Goal: Task Accomplishment & Management: Complete application form

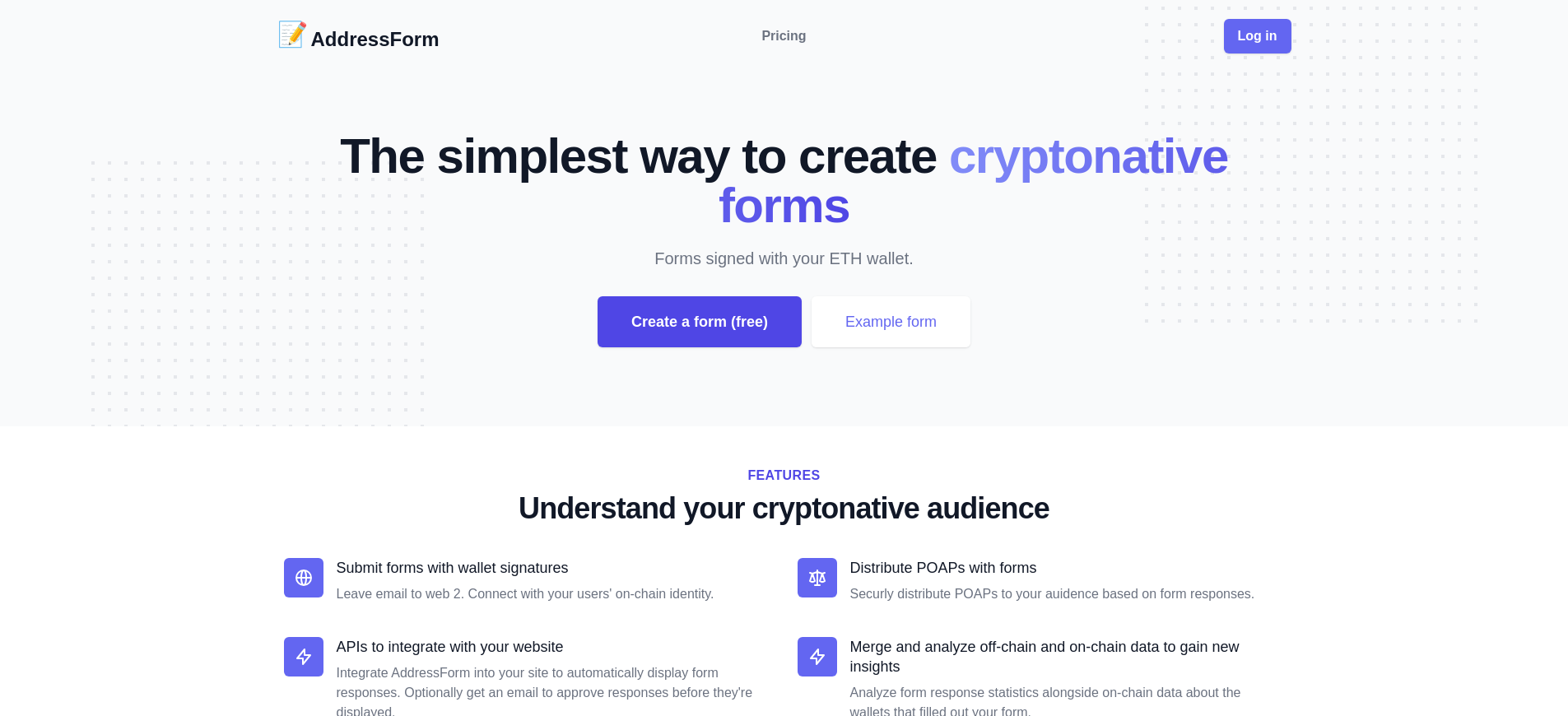
click at [699, 321] on div "Create a form (free)" at bounding box center [699, 321] width 204 height 51
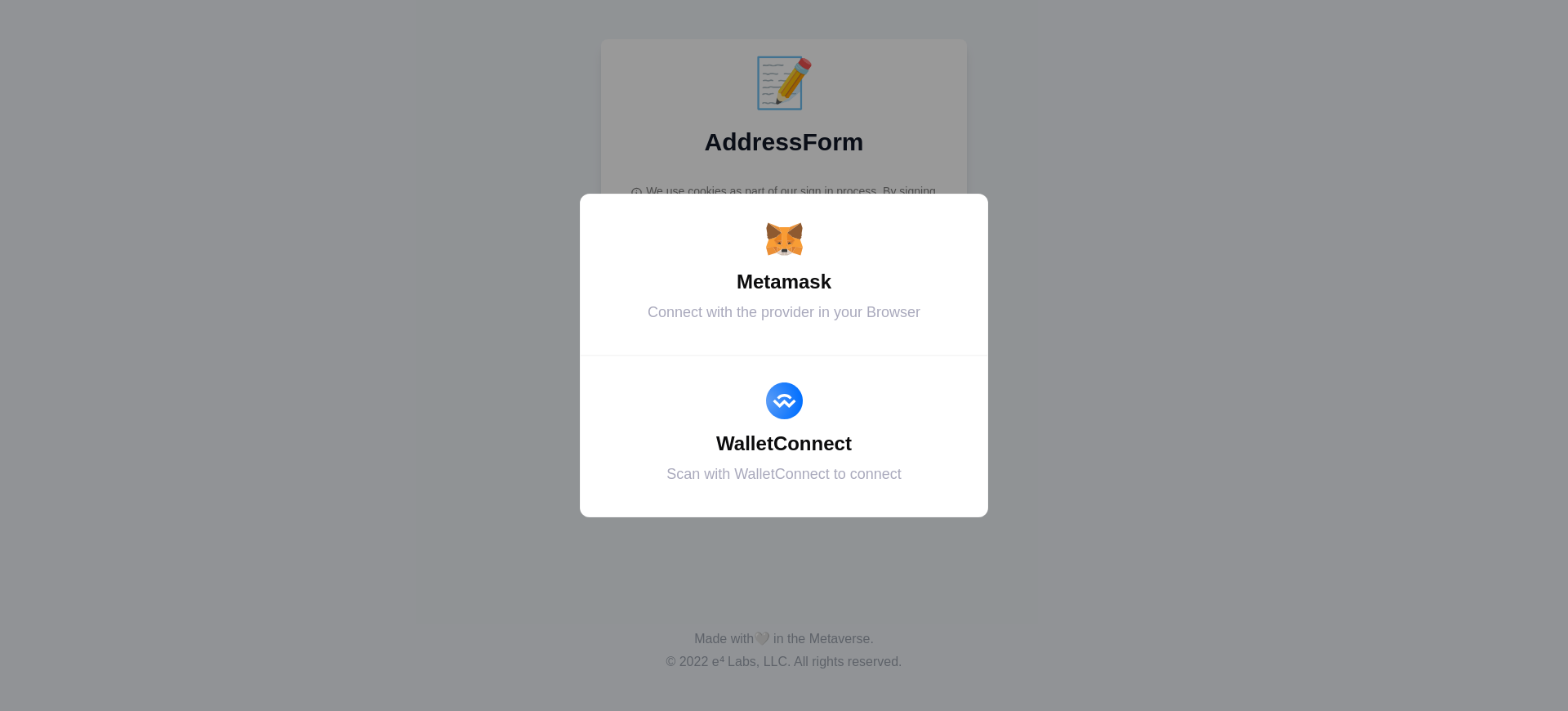
click at [784, 282] on div "Metamask" at bounding box center [784, 282] width 367 height 30
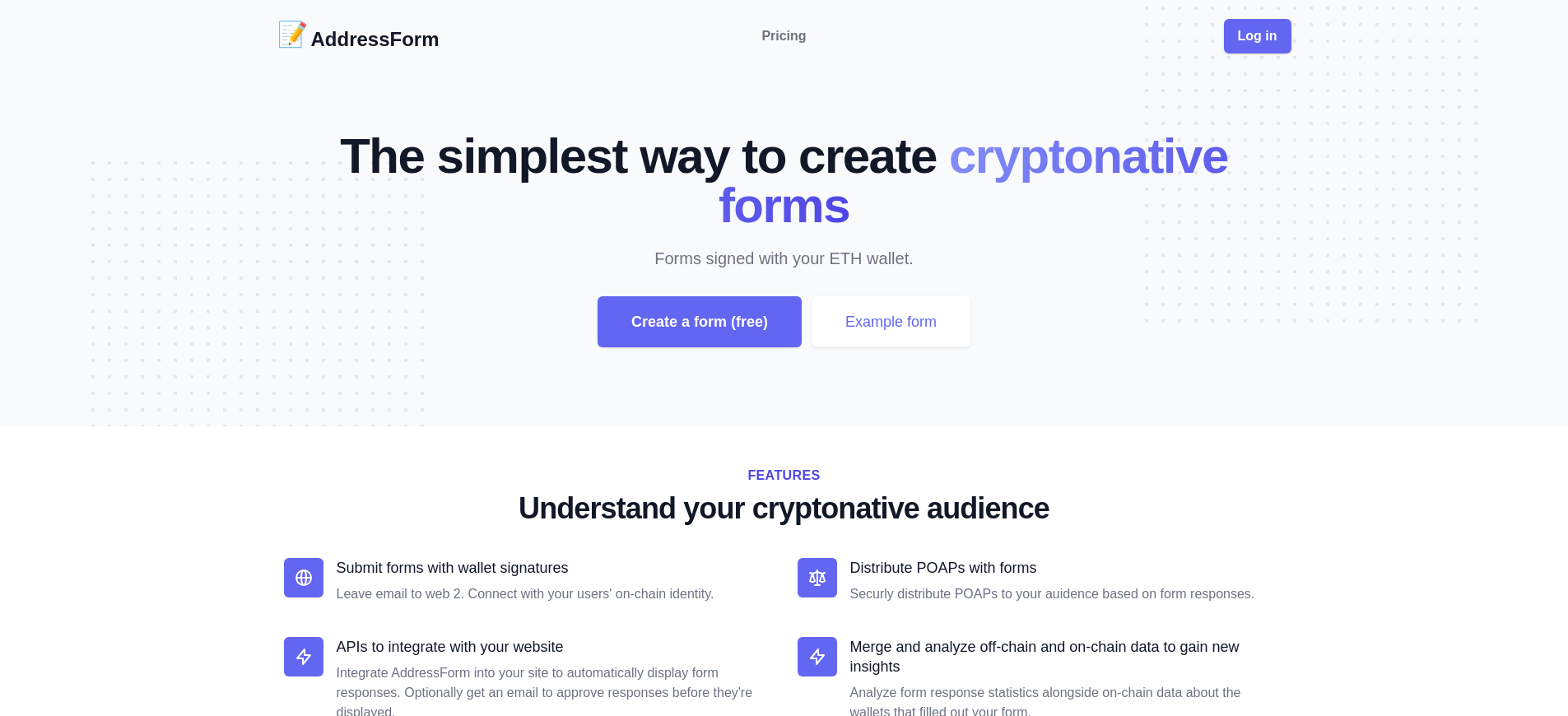
click at [699, 321] on div "Create a form (free)" at bounding box center [699, 321] width 204 height 51
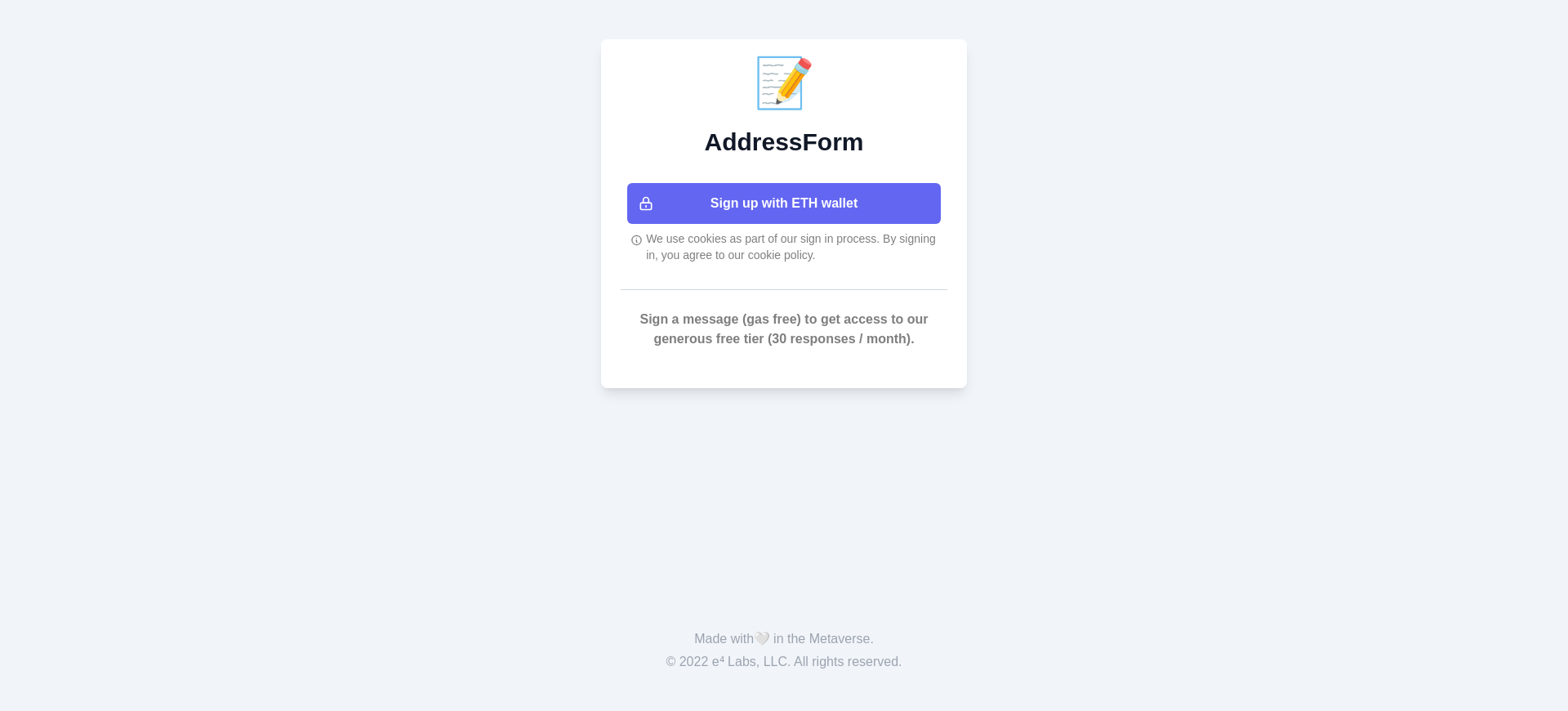
click at [784, 204] on button "Sign up with ETH wallet" at bounding box center [783, 203] width 314 height 41
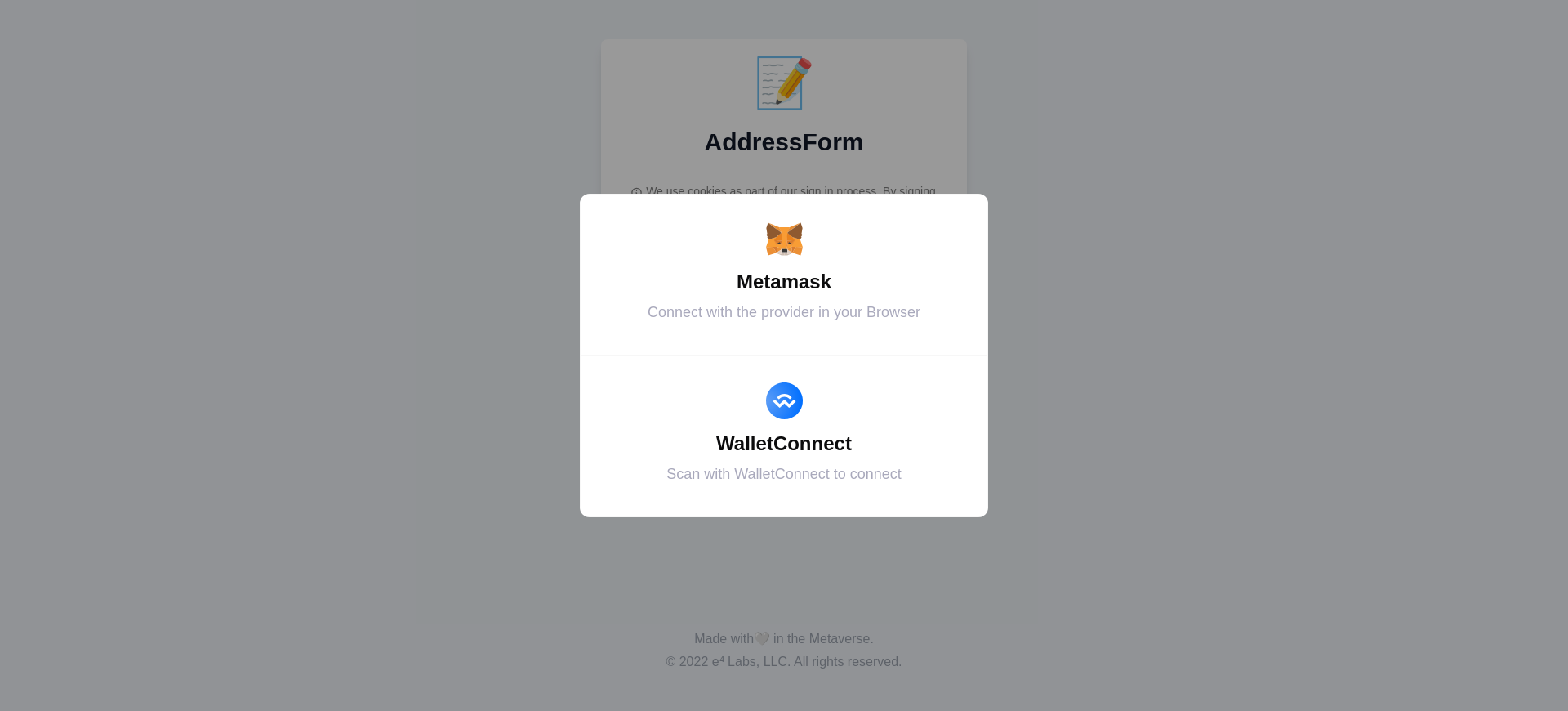
click at [784, 282] on div "Metamask" at bounding box center [784, 282] width 367 height 30
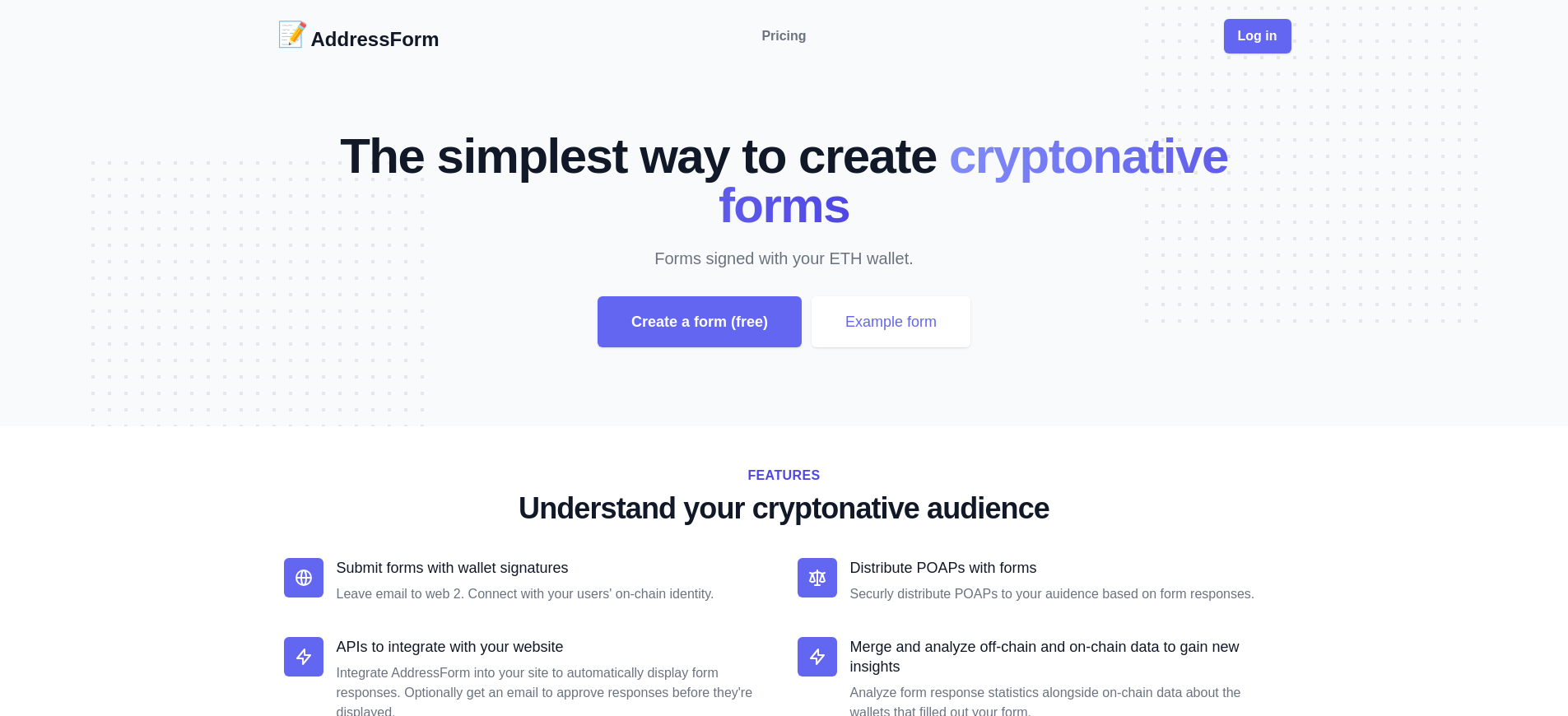
click at [699, 321] on div "Create a form (free)" at bounding box center [699, 321] width 204 height 51
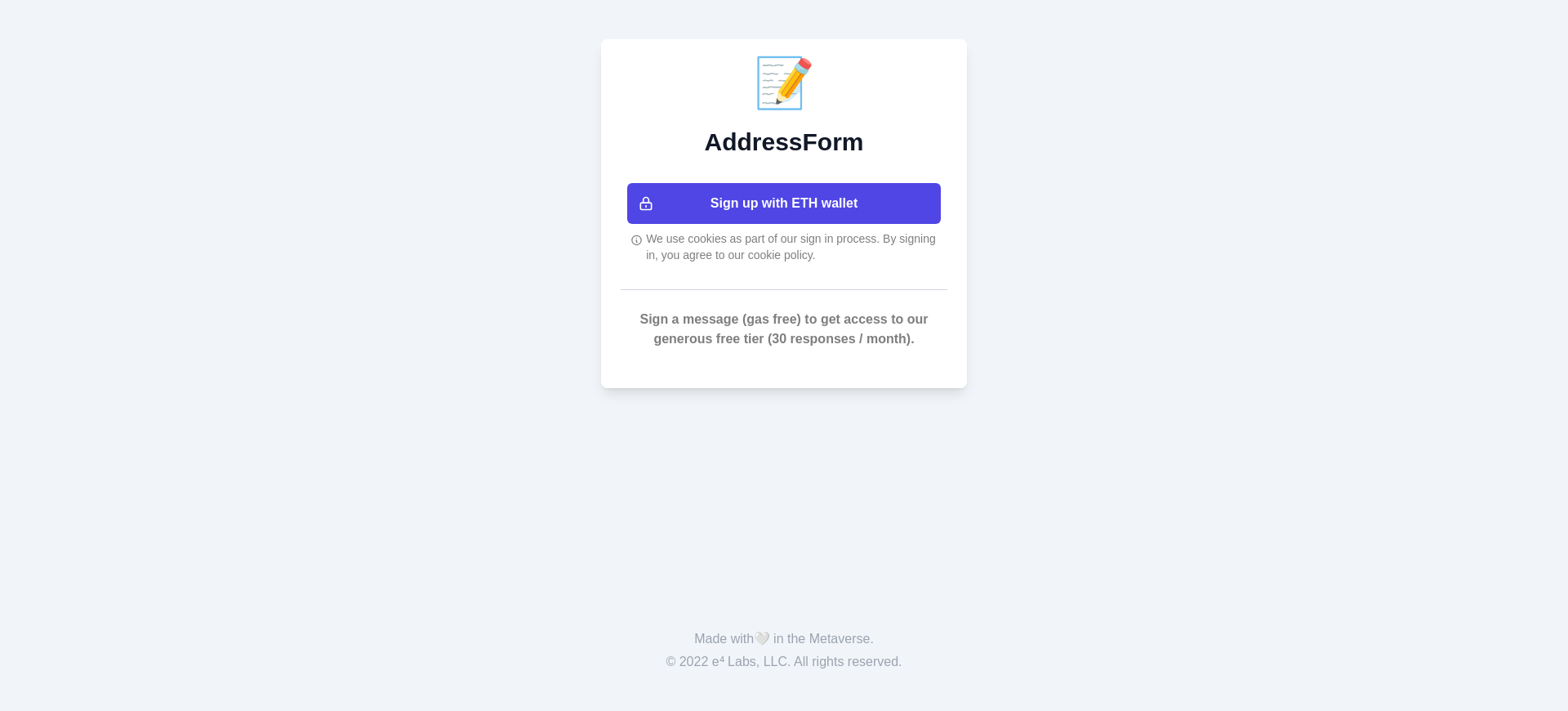
click at [784, 204] on button "Sign up with ETH wallet" at bounding box center [783, 203] width 314 height 41
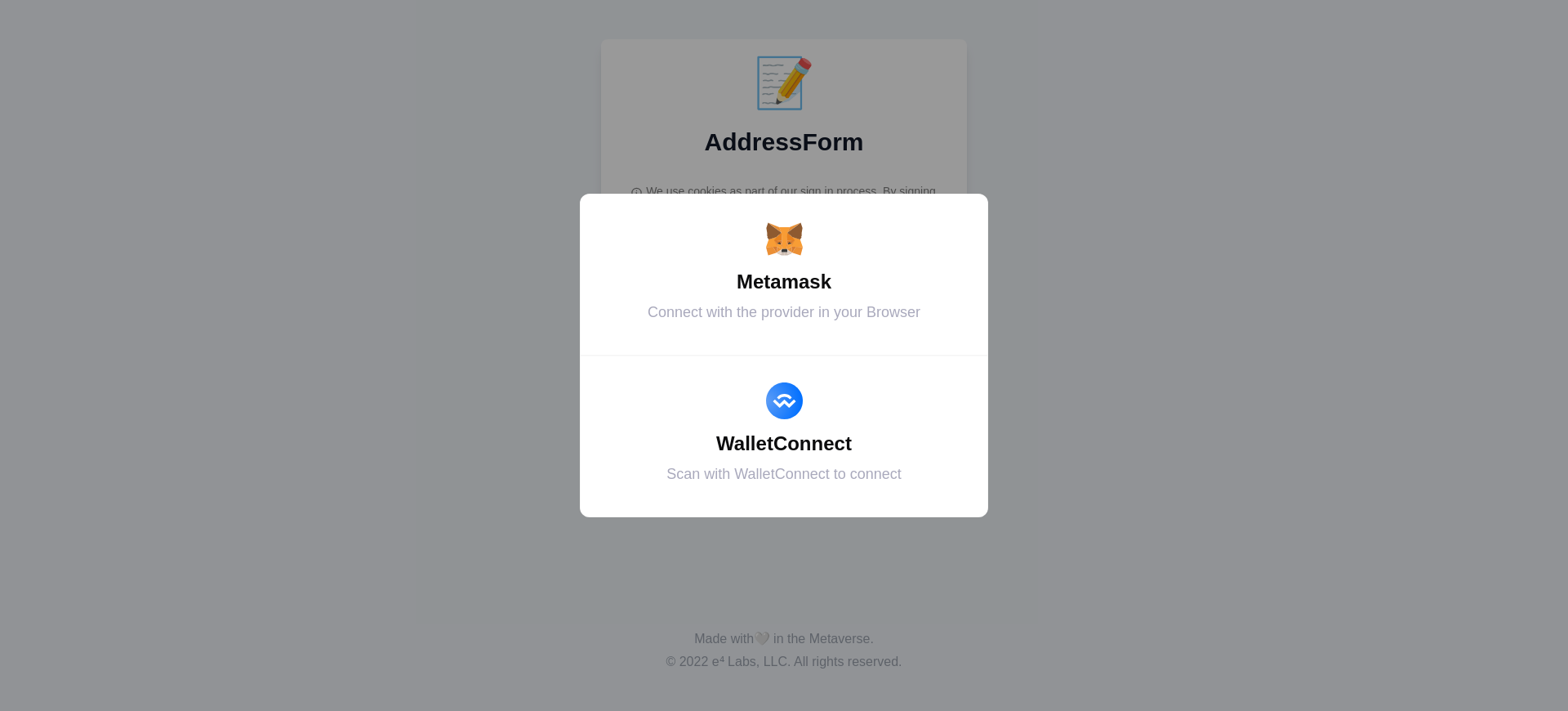
click at [784, 282] on div "Metamask" at bounding box center [784, 282] width 367 height 30
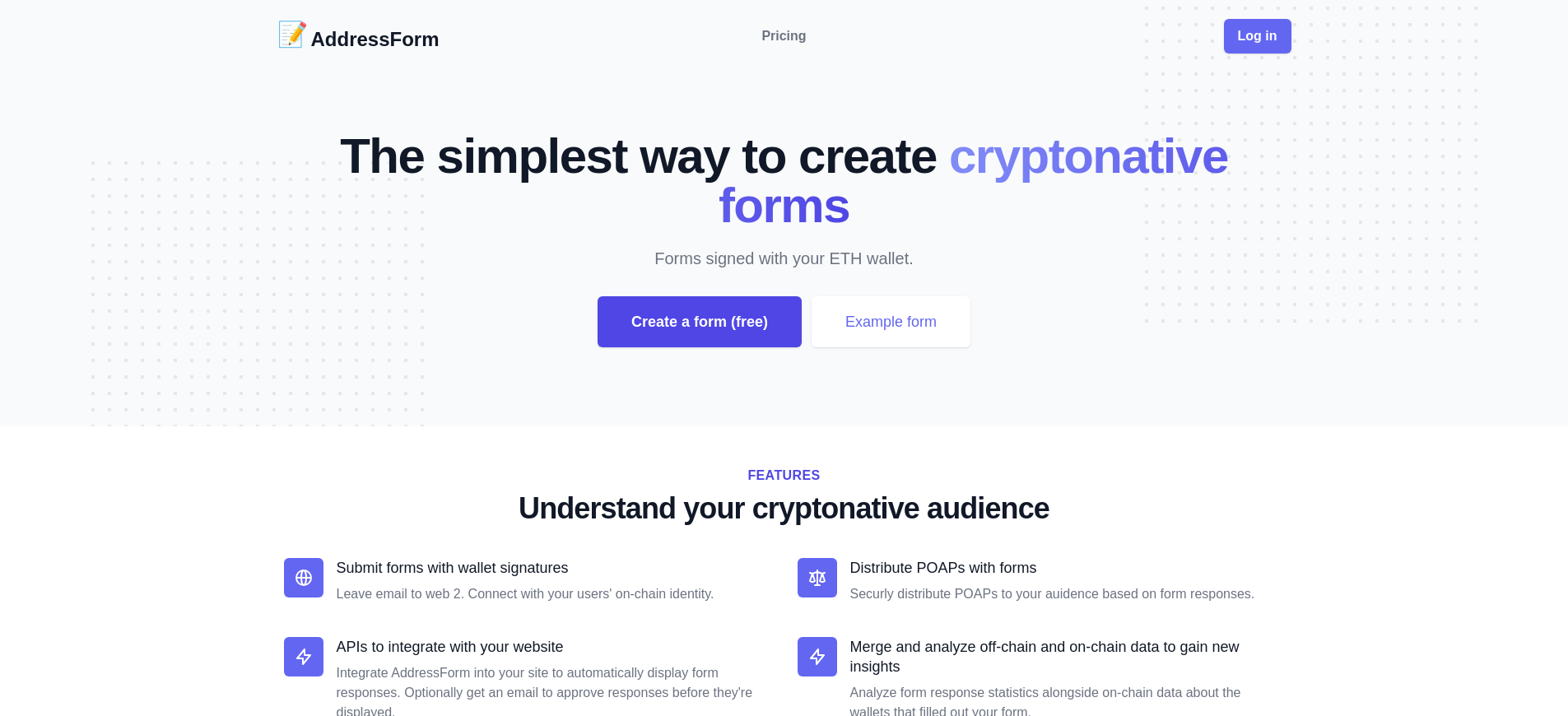
click at [699, 321] on div "Create a form (free)" at bounding box center [699, 321] width 204 height 51
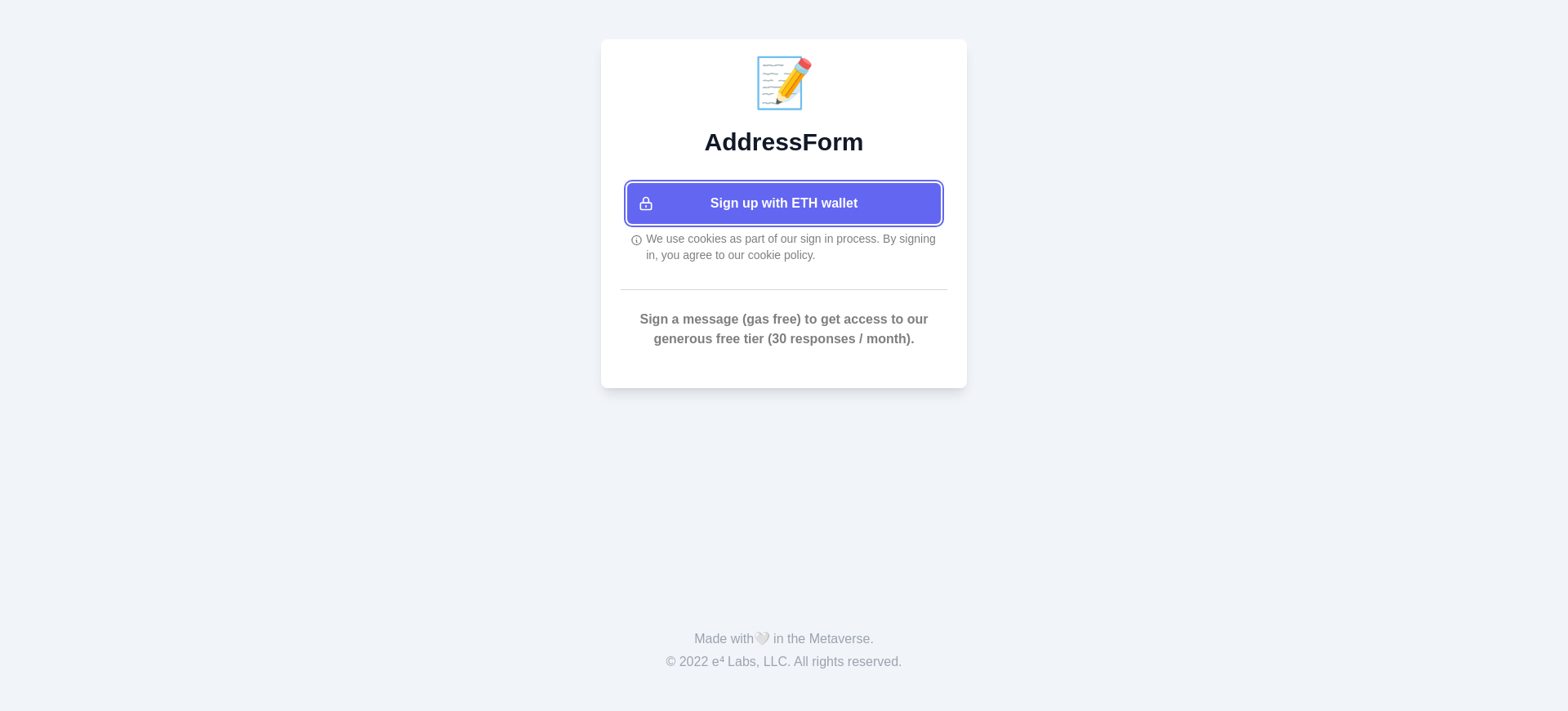
click at [784, 204] on button "Sign up with ETH wallet" at bounding box center [783, 203] width 314 height 41
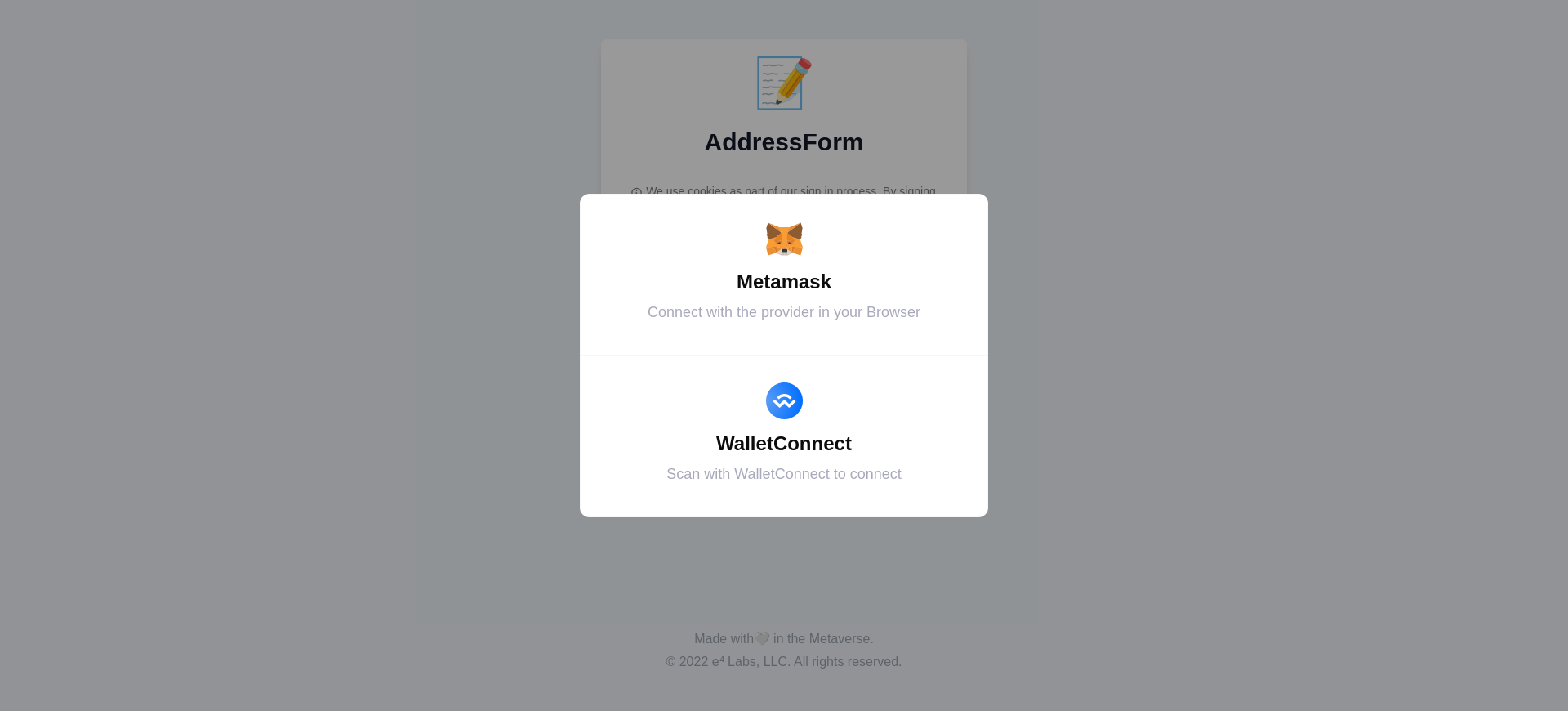
click at [784, 282] on div "Metamask" at bounding box center [784, 282] width 367 height 30
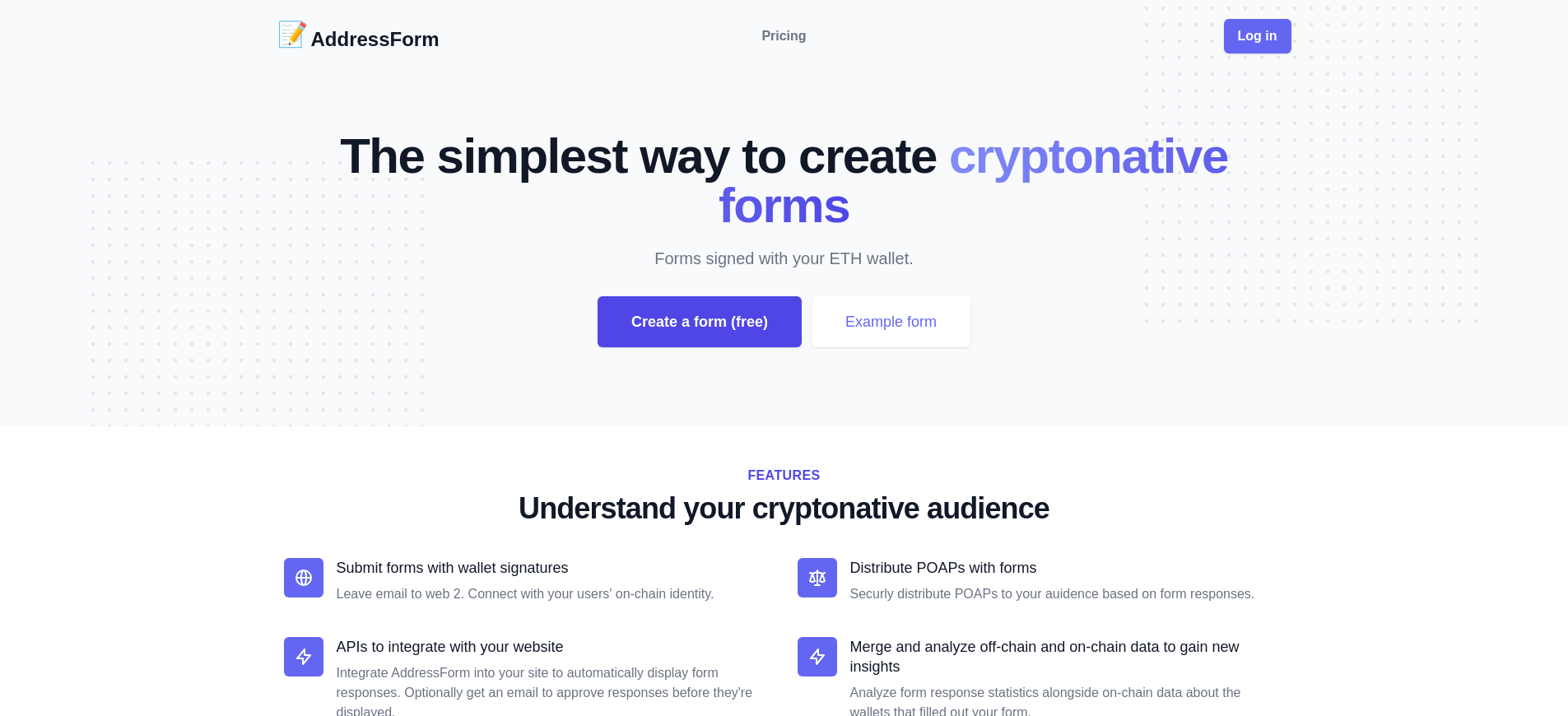
click at [699, 321] on div "Create a form (free)" at bounding box center [699, 321] width 204 height 51
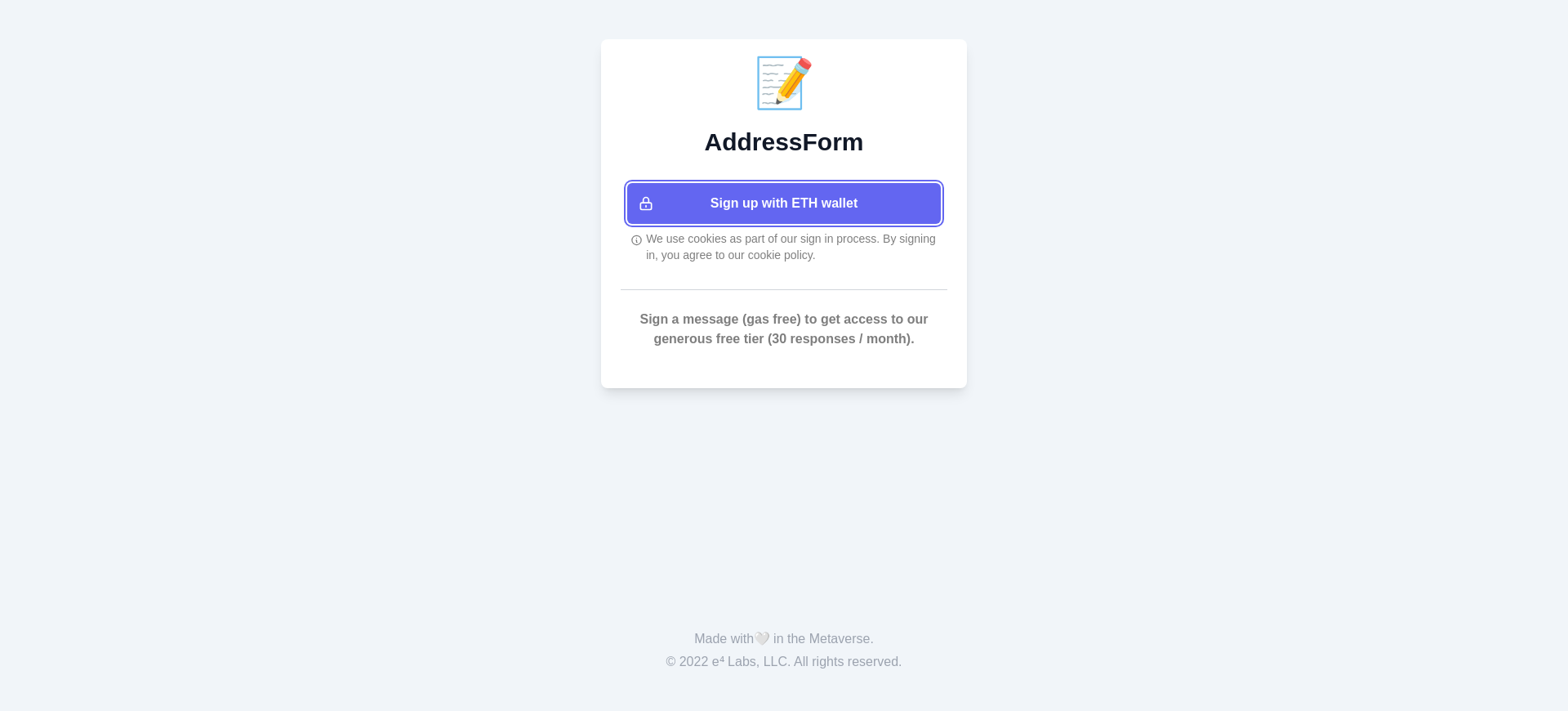
click at [784, 204] on button "Sign up with ETH wallet" at bounding box center [783, 203] width 314 height 41
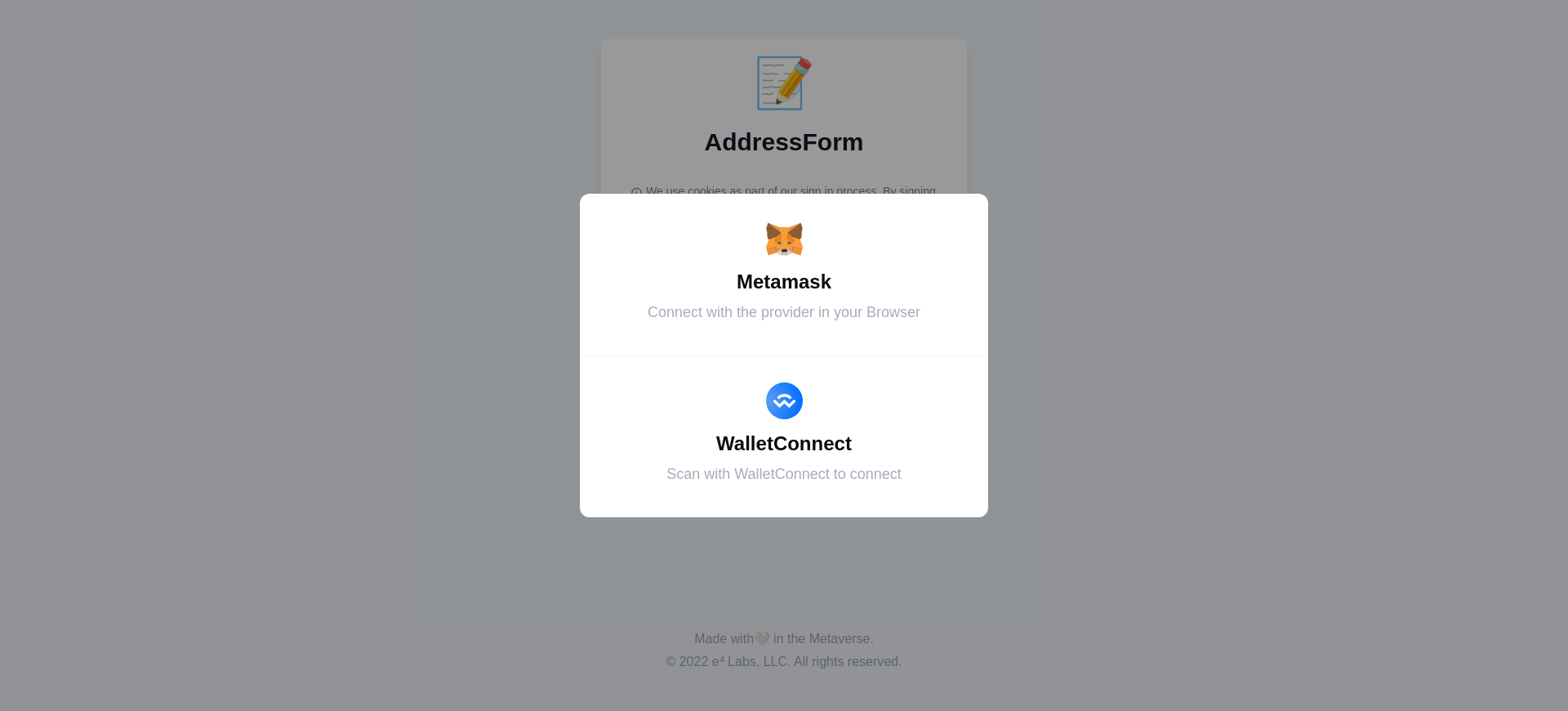
click at [784, 282] on div "Metamask" at bounding box center [784, 282] width 367 height 30
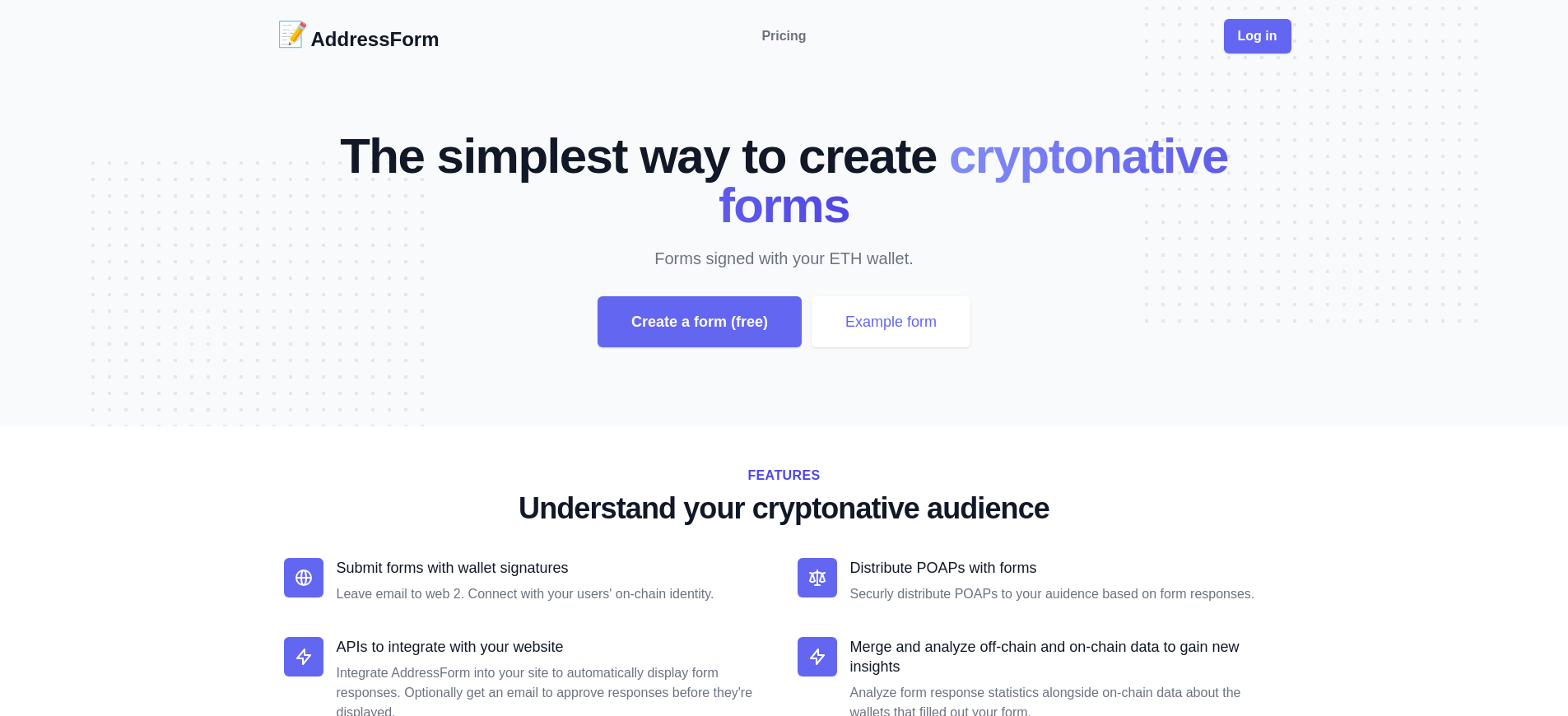
click at [699, 321] on div "Create a form (free)" at bounding box center [699, 321] width 204 height 51
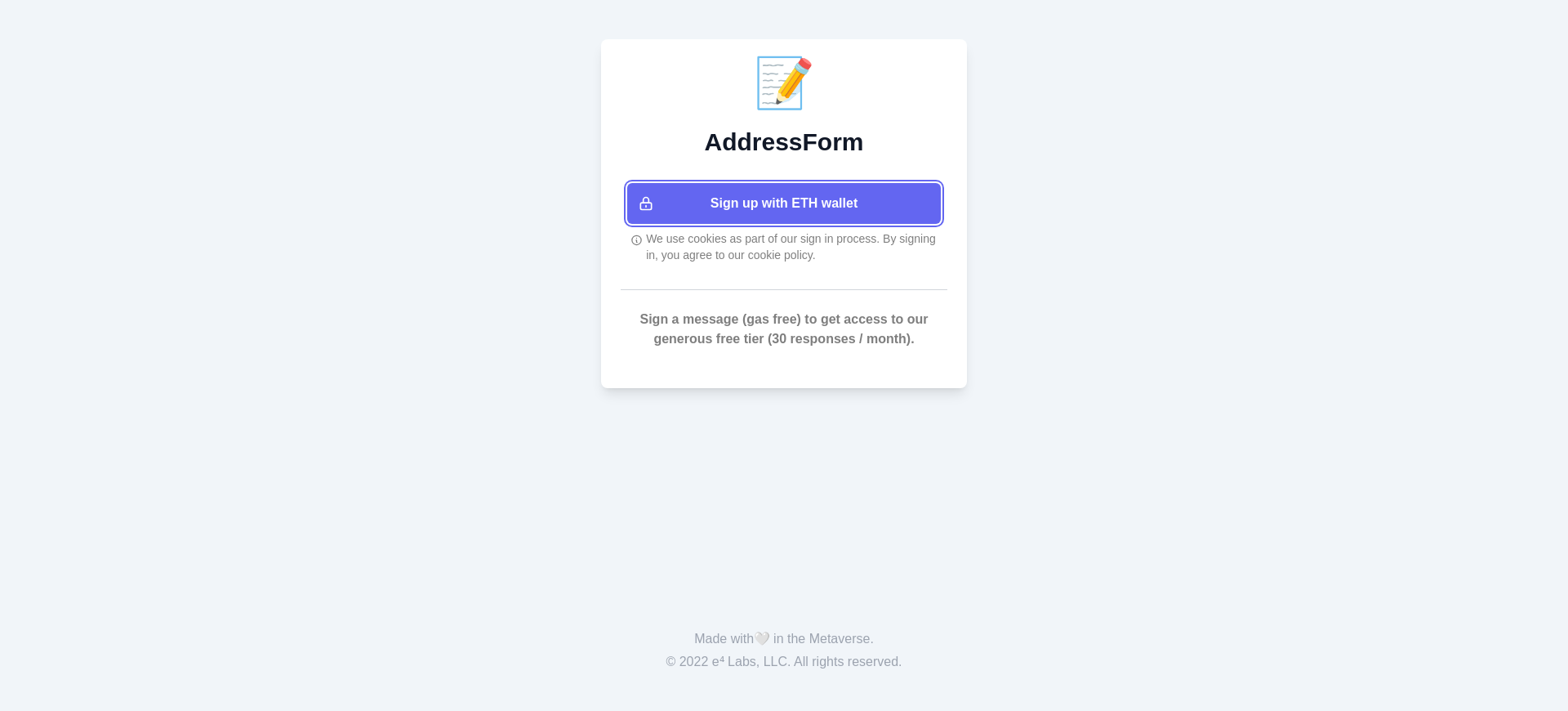
click at [784, 204] on button "Sign up with ETH wallet" at bounding box center [783, 203] width 314 height 41
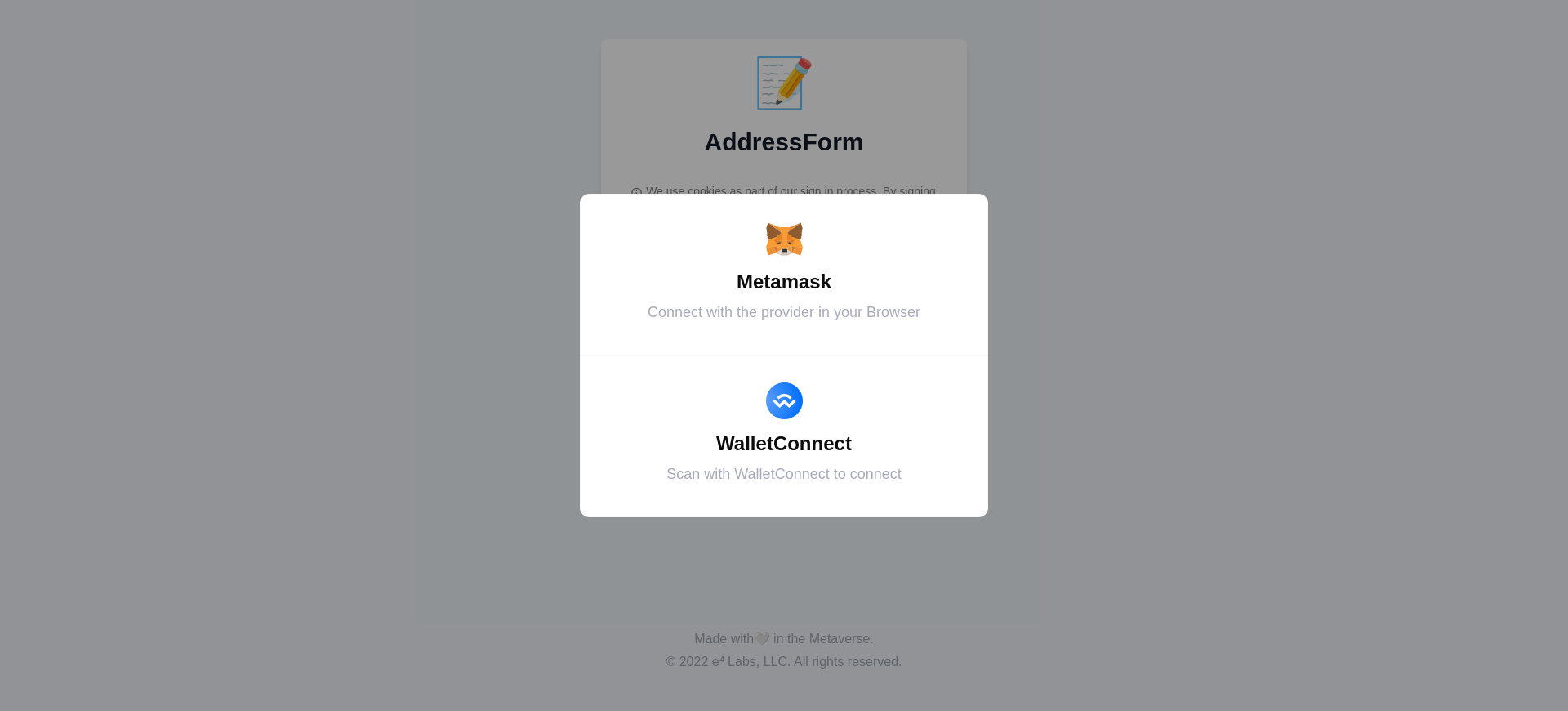
click at [784, 282] on div "Metamask" at bounding box center [784, 282] width 367 height 30
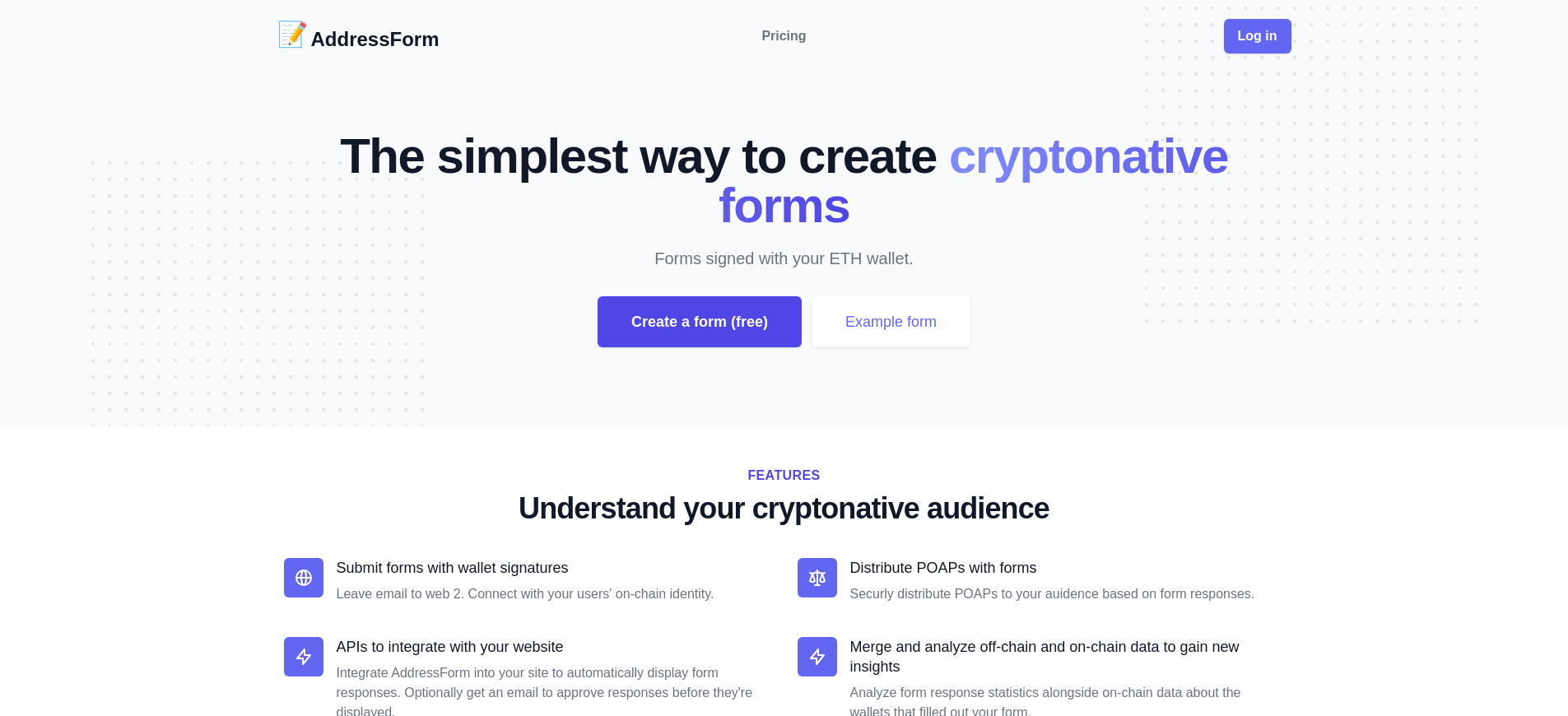
click at [699, 321] on div "Create a form (free)" at bounding box center [699, 321] width 204 height 51
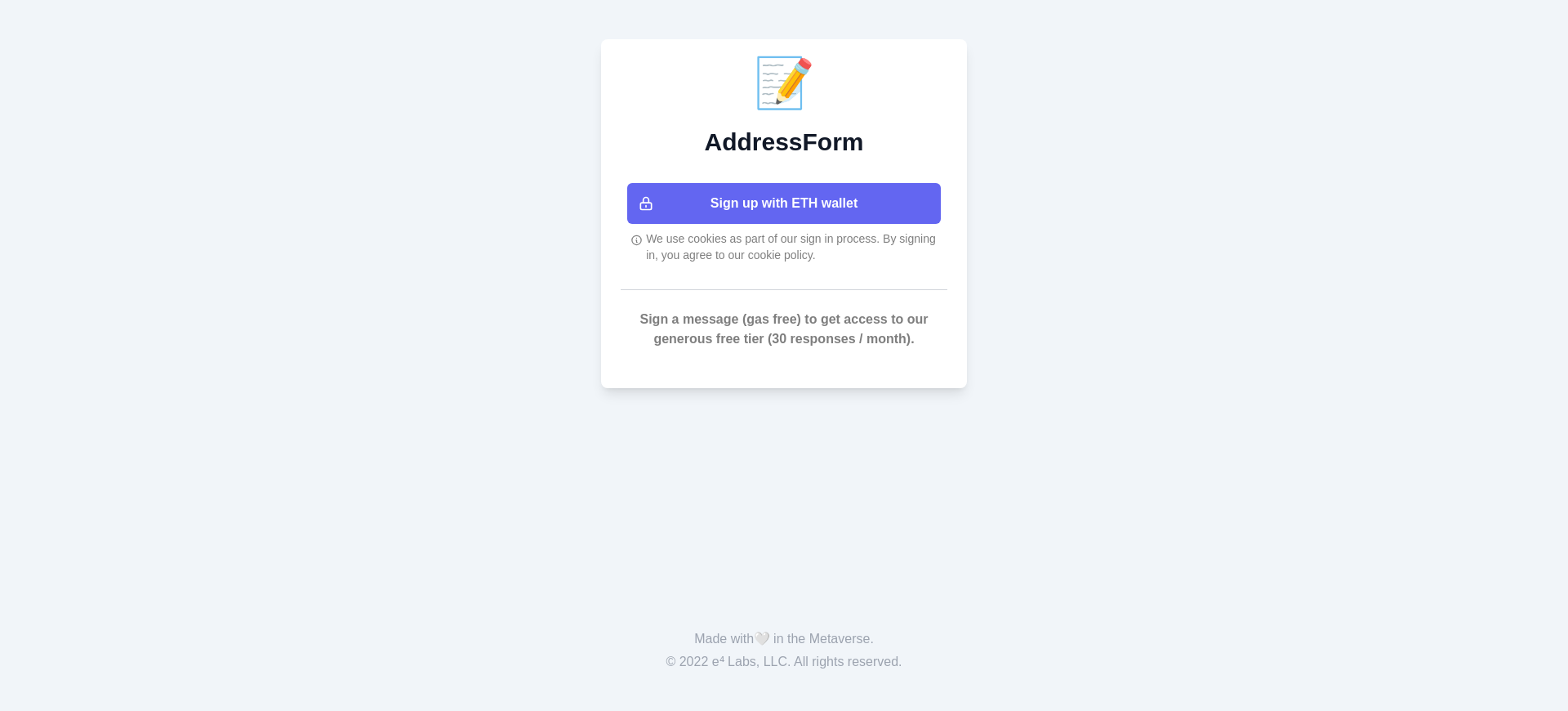
click at [784, 204] on button "Sign up with ETH wallet" at bounding box center [783, 203] width 314 height 41
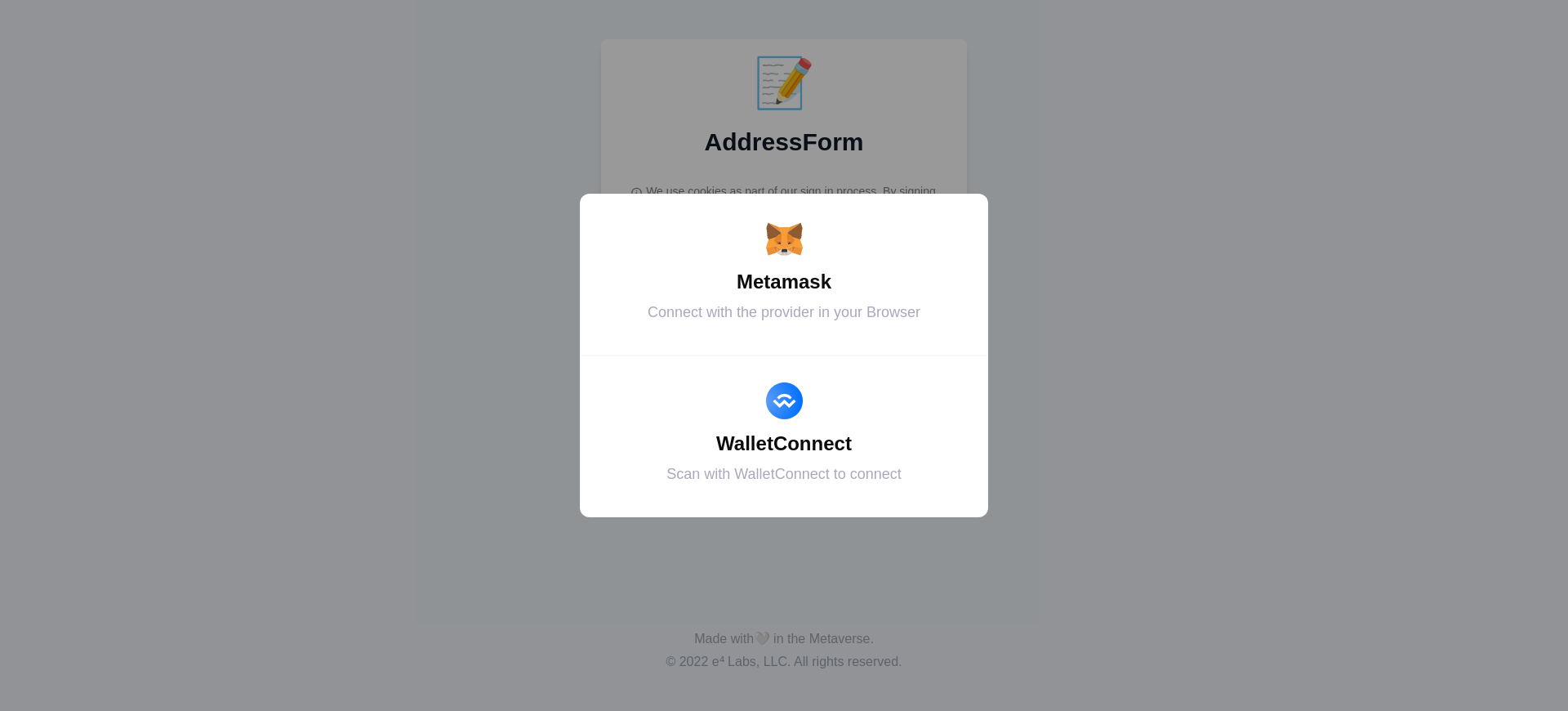
click at [784, 282] on div "Metamask" at bounding box center [784, 282] width 367 height 30
